Goal: Check status: Check status

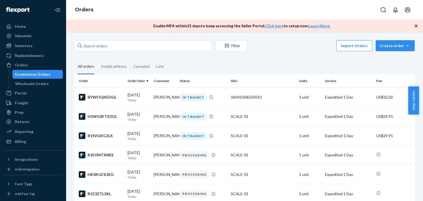
scroll to position [28, 0]
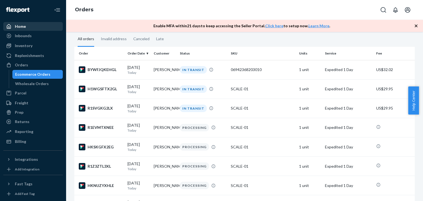
click at [36, 28] on div "Home" at bounding box center [33, 27] width 58 height 8
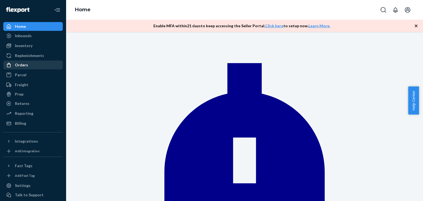
click at [29, 64] on div "Orders" at bounding box center [33, 65] width 58 height 8
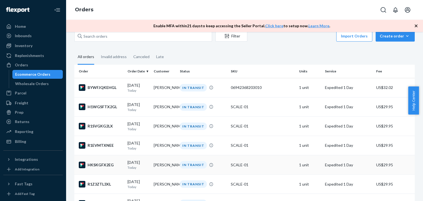
scroll to position [9, 0]
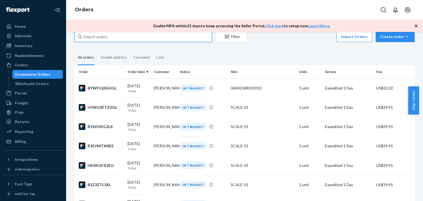
click at [127, 38] on input "text" at bounding box center [143, 36] width 138 height 11
paste input "[PERSON_NAME]"
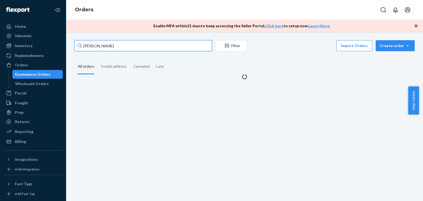
scroll to position [0, 0]
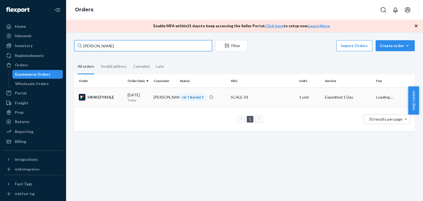
type input "[PERSON_NAME]"
click at [123, 95] on td "HKNUZYXHLE" at bounding box center [99, 97] width 51 height 19
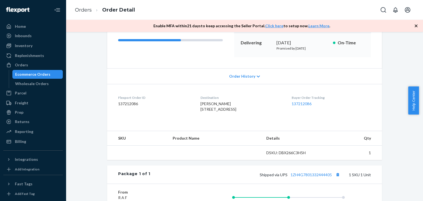
scroll to position [83, 0]
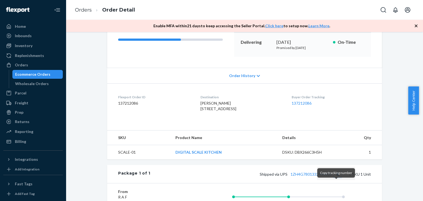
click at [335, 178] on button "Copy tracking number" at bounding box center [337, 173] width 7 height 7
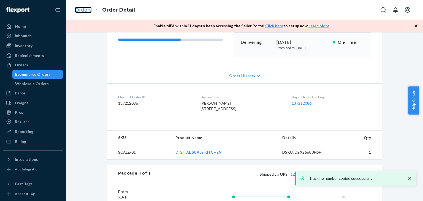
click at [84, 10] on link "Orders" at bounding box center [83, 10] width 17 height 6
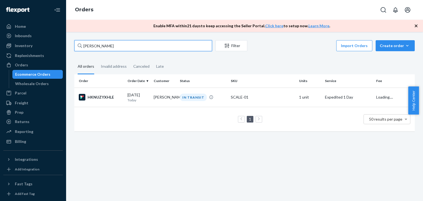
click at [135, 50] on input "[PERSON_NAME]" at bounding box center [143, 45] width 138 height 11
paste input "[PERSON_NAME]"
type input "[PERSON_NAME]"
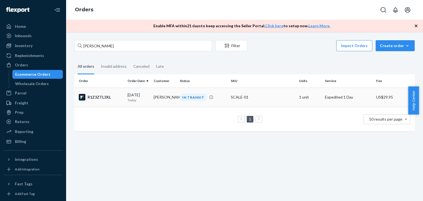
click at [122, 93] on td "R1Z3ZTL3XL" at bounding box center [99, 97] width 51 height 19
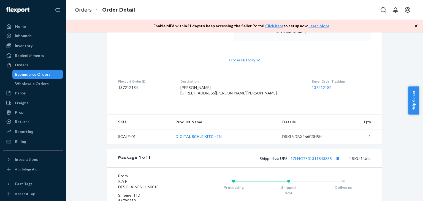
scroll to position [101, 0]
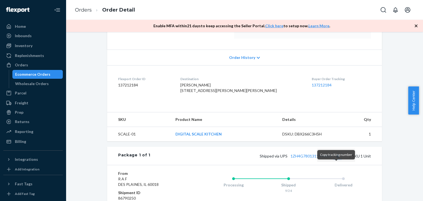
click at [337, 159] on button "Copy tracking number" at bounding box center [337, 155] width 7 height 7
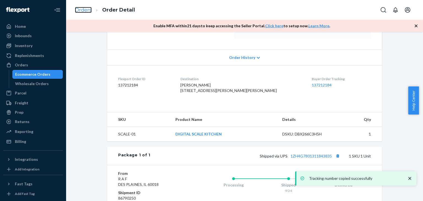
click at [84, 12] on link "Orders" at bounding box center [83, 10] width 17 height 6
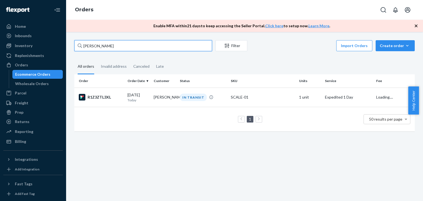
click at [119, 46] on input "[PERSON_NAME]" at bounding box center [143, 45] width 138 height 11
paste input "[PERSON_NAME]"
type input "[PERSON_NAME]"
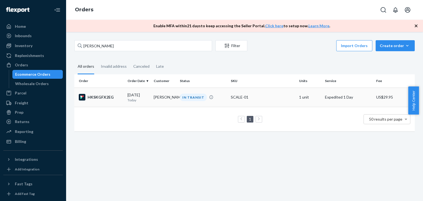
click at [112, 96] on div "HKSKGFX2EG" at bounding box center [101, 97] width 44 height 7
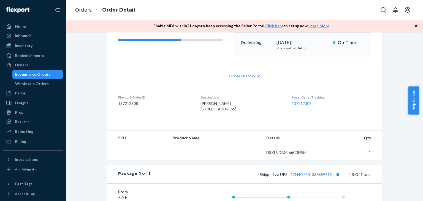
scroll to position [83, 0]
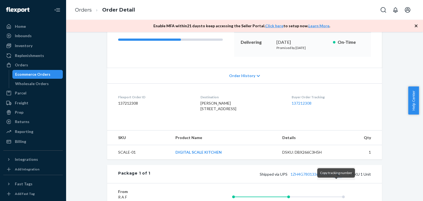
click at [335, 178] on button "Copy tracking number" at bounding box center [337, 173] width 7 height 7
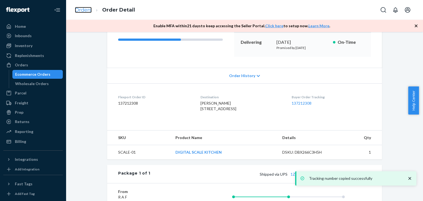
click at [87, 11] on link "Orders" at bounding box center [83, 10] width 17 height 6
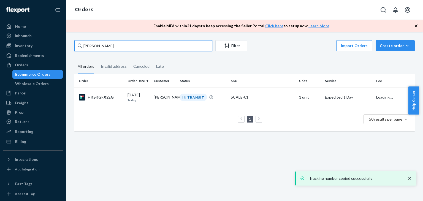
click at [130, 47] on input "[PERSON_NAME]" at bounding box center [143, 45] width 138 height 11
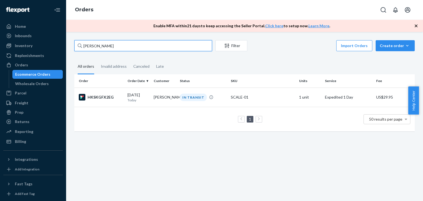
paste input "[PERSON_NAME]"
type input "[PERSON_NAME]"
click at [103, 97] on div "R1EVMTXNEE" at bounding box center [101, 97] width 44 height 7
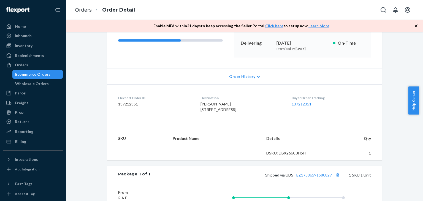
scroll to position [83, 0]
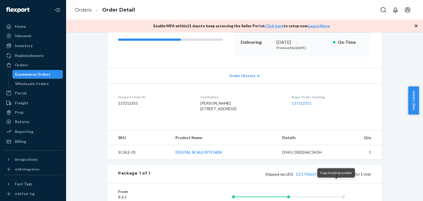
click at [334, 178] on button "Copy tracking number" at bounding box center [337, 173] width 7 height 7
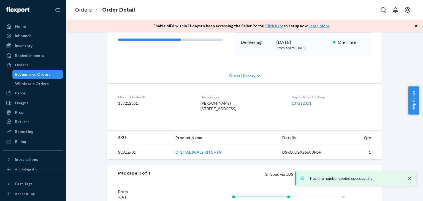
click at [412, 176] on icon "close toast" at bounding box center [410, 179] width 6 height 6
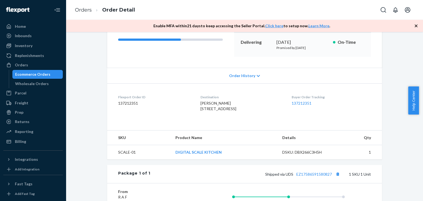
click at [309, 185] on div "Tracking number copied successfully" at bounding box center [355, 185] width 121 height 0
click at [304, 176] on link "EZ17586591580827" at bounding box center [314, 174] width 36 height 5
